Goal: Transaction & Acquisition: Purchase product/service

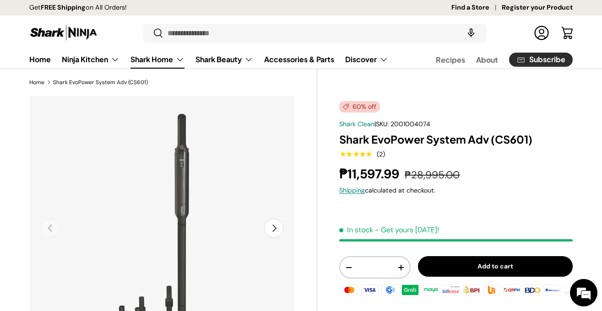
click at [164, 58] on link "Shark Home" at bounding box center [158, 59] width 54 height 18
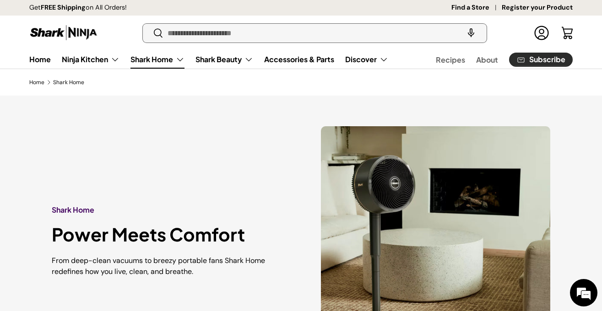
click at [204, 38] on input "Search" at bounding box center [315, 33] width 344 height 19
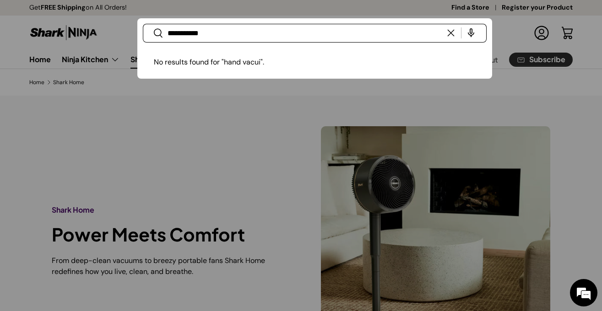
type input "**********"
click at [143, 23] on button "Search" at bounding box center [153, 34] width 21 height 22
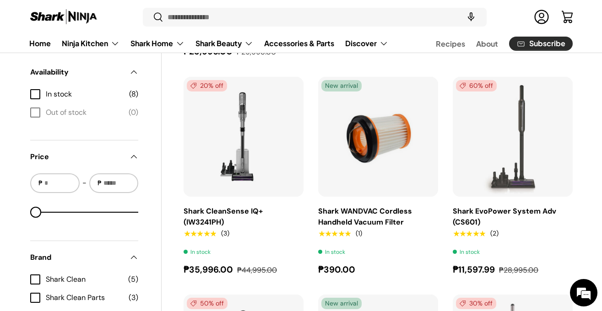
scroll to position [92, 0]
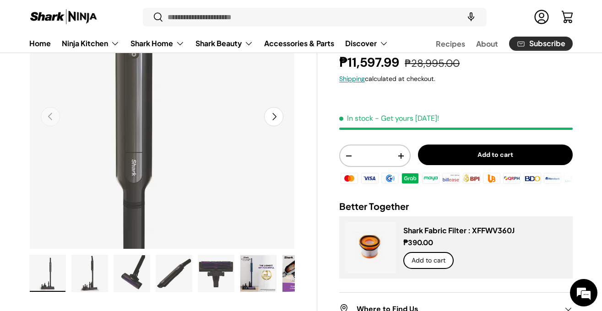
scroll to position [120, 0]
